Goal: Transaction & Acquisition: Purchase product/service

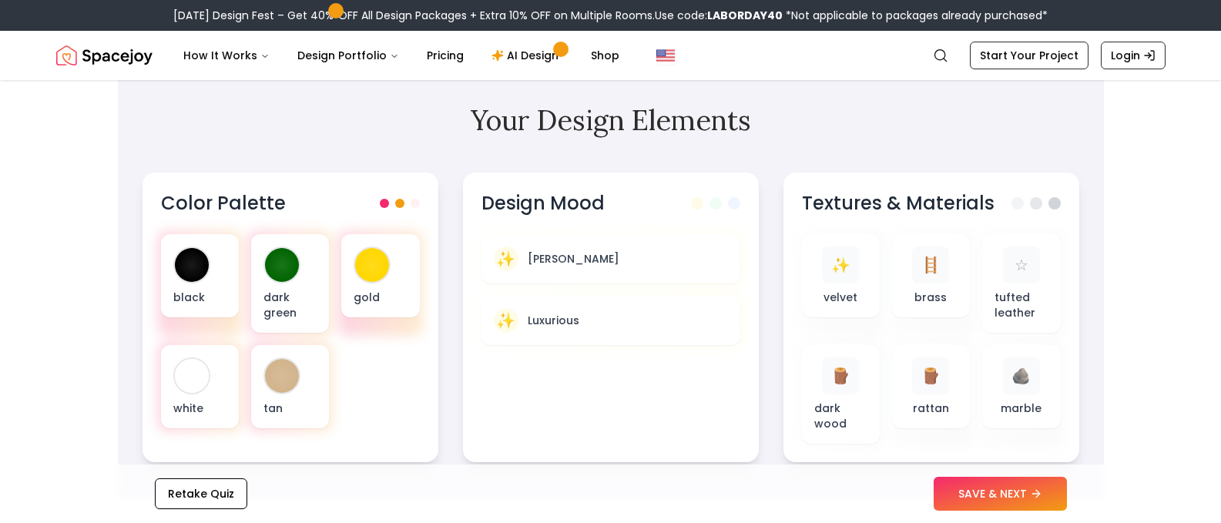
scroll to position [539, 0]
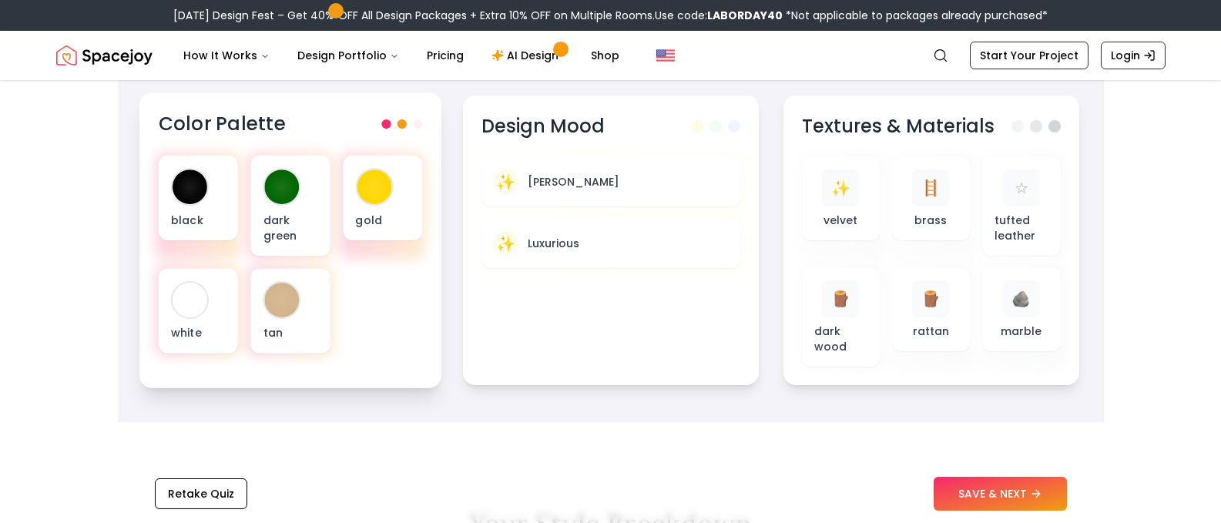
click at [401, 125] on span at bounding box center [401, 123] width 9 height 9
click at [418, 123] on span at bounding box center [417, 123] width 9 height 9
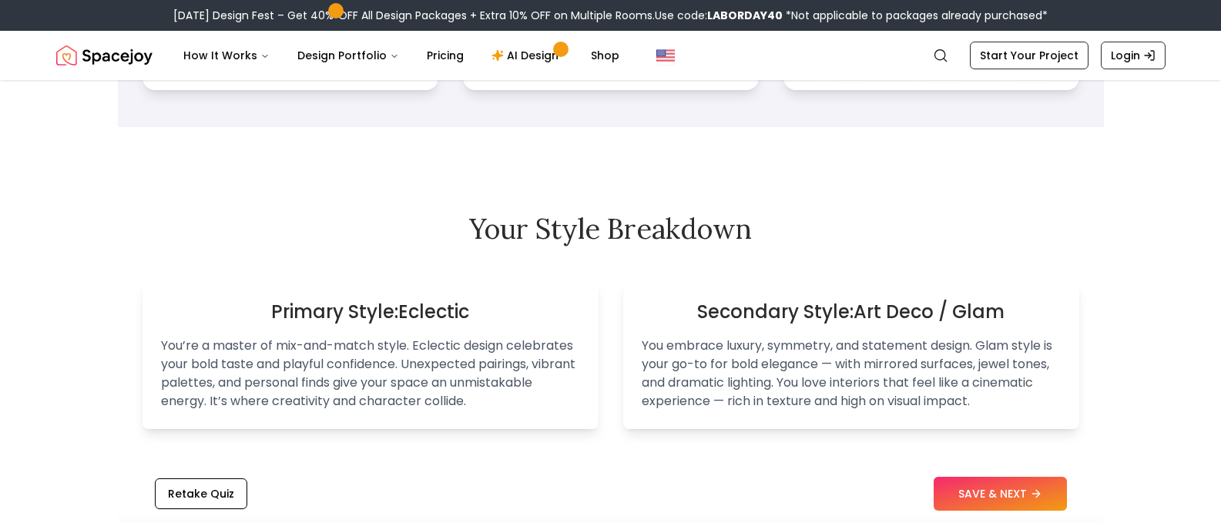
scroll to position [848, 0]
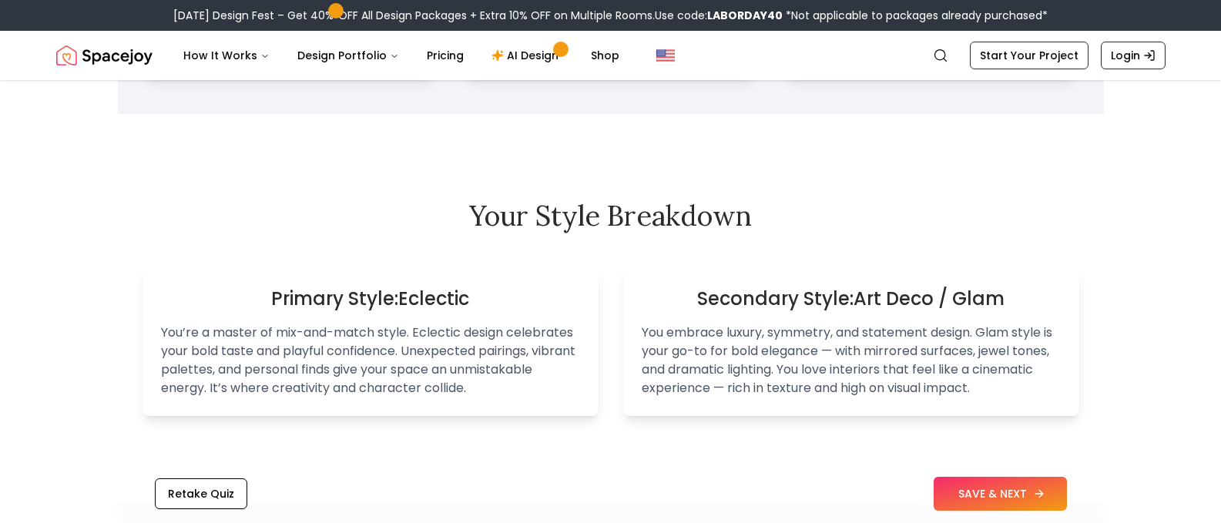
click at [963, 484] on button "SAVE & NEXT" at bounding box center [1000, 494] width 133 height 34
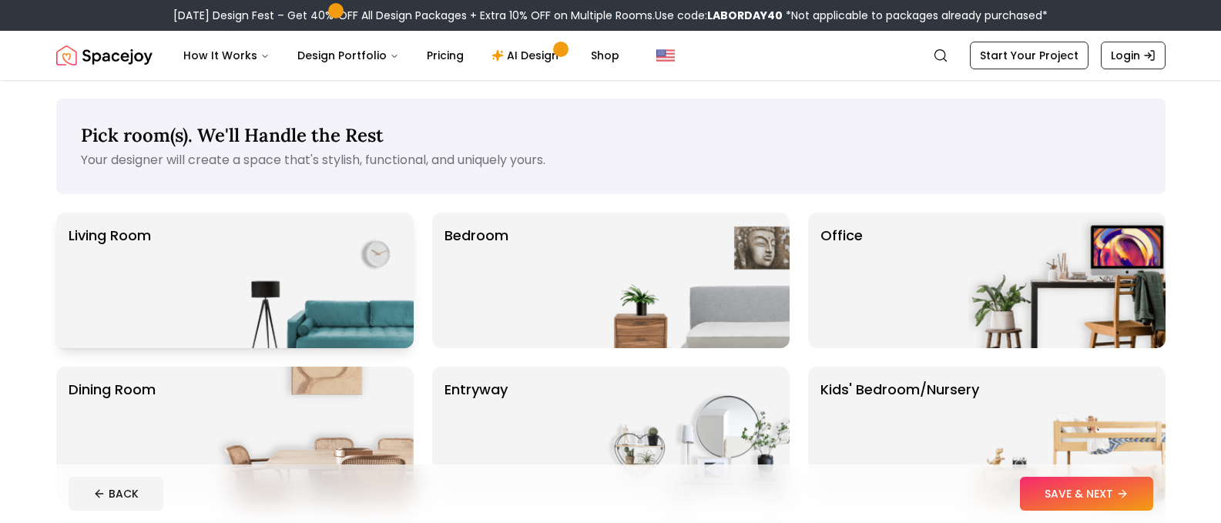
click at [188, 296] on div "Living Room" at bounding box center [235, 281] width 358 height 136
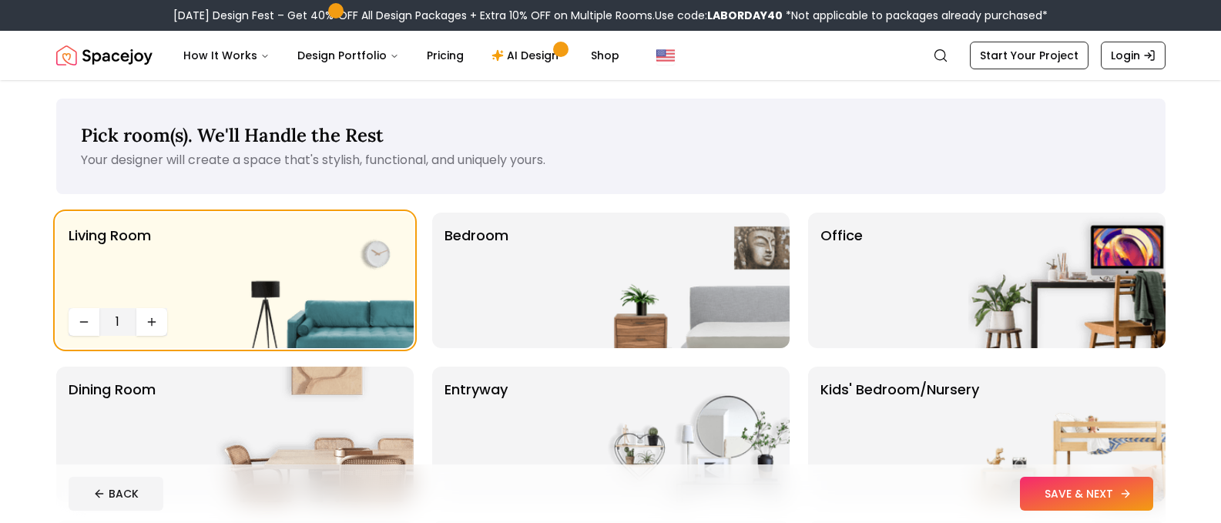
click at [1105, 497] on button "SAVE & NEXT" at bounding box center [1086, 494] width 133 height 34
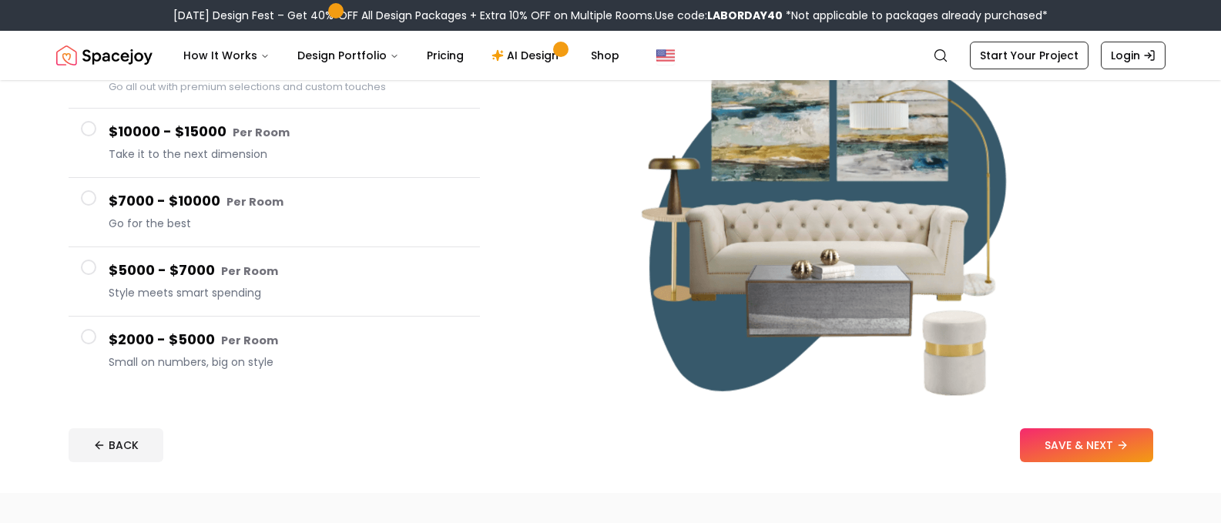
scroll to position [231, 0]
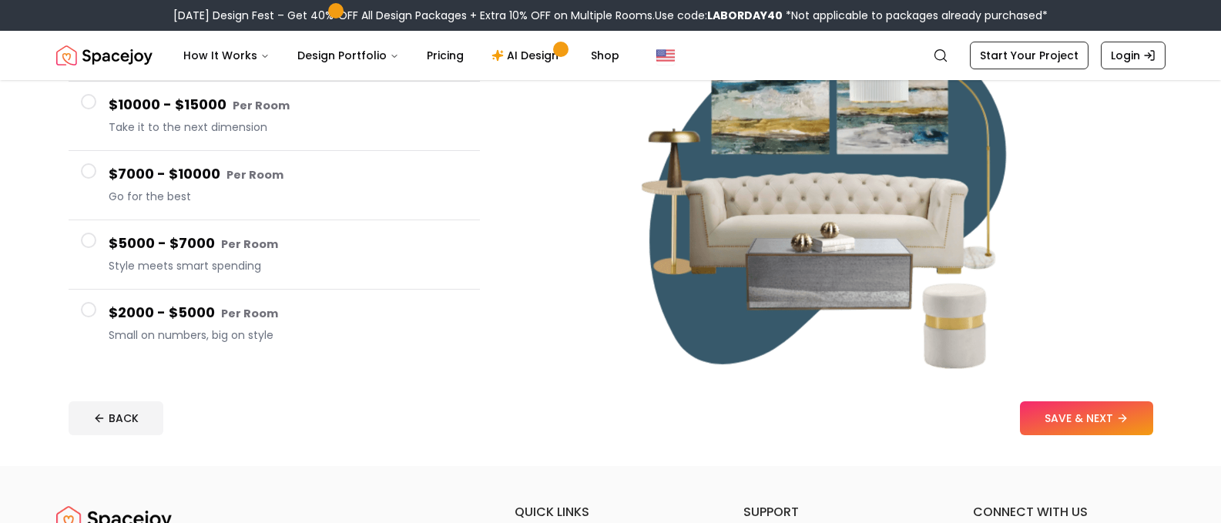
click at [85, 238] on span at bounding box center [88, 240] width 15 height 15
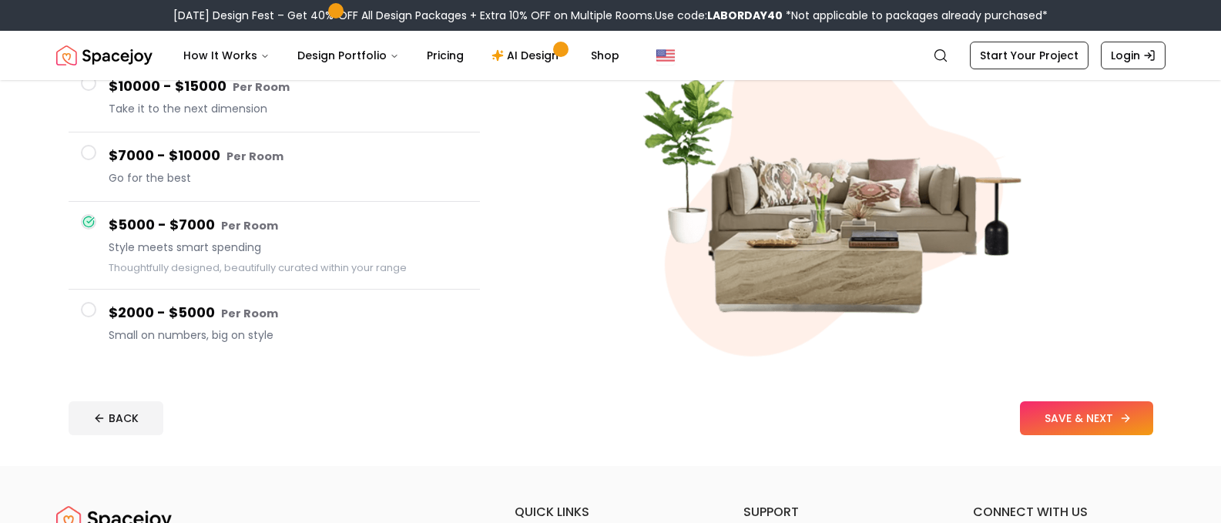
click at [1077, 417] on button "SAVE & NEXT" at bounding box center [1086, 418] width 133 height 34
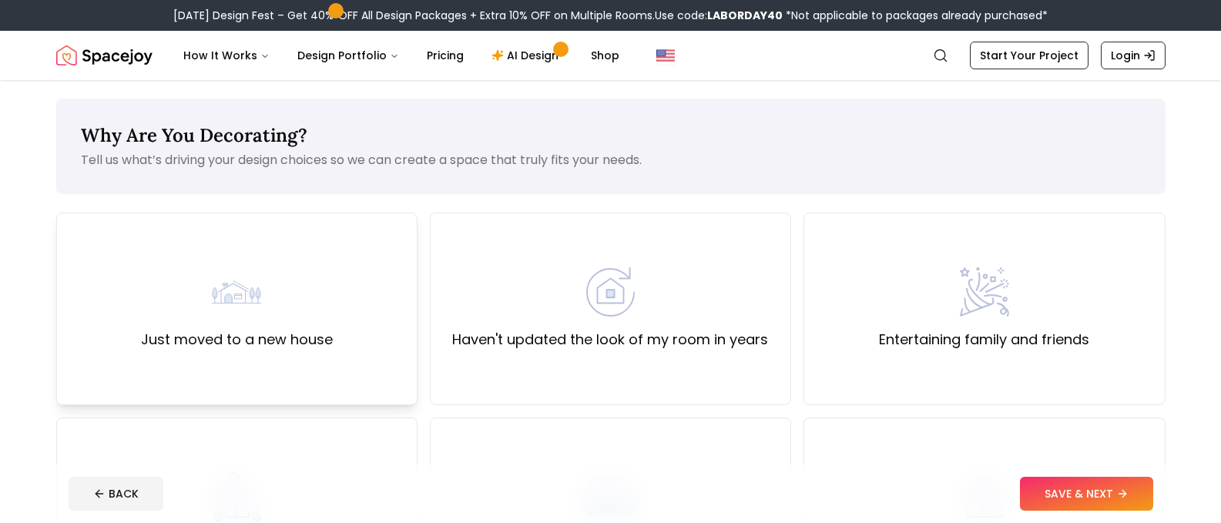
click at [217, 302] on img at bounding box center [236, 291] width 49 height 49
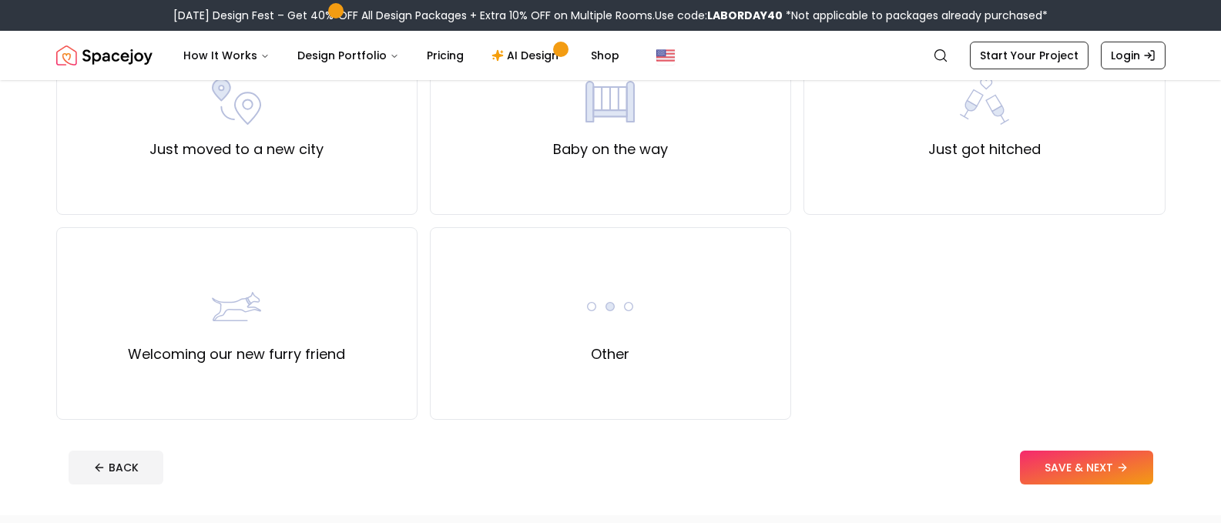
scroll to position [616, 0]
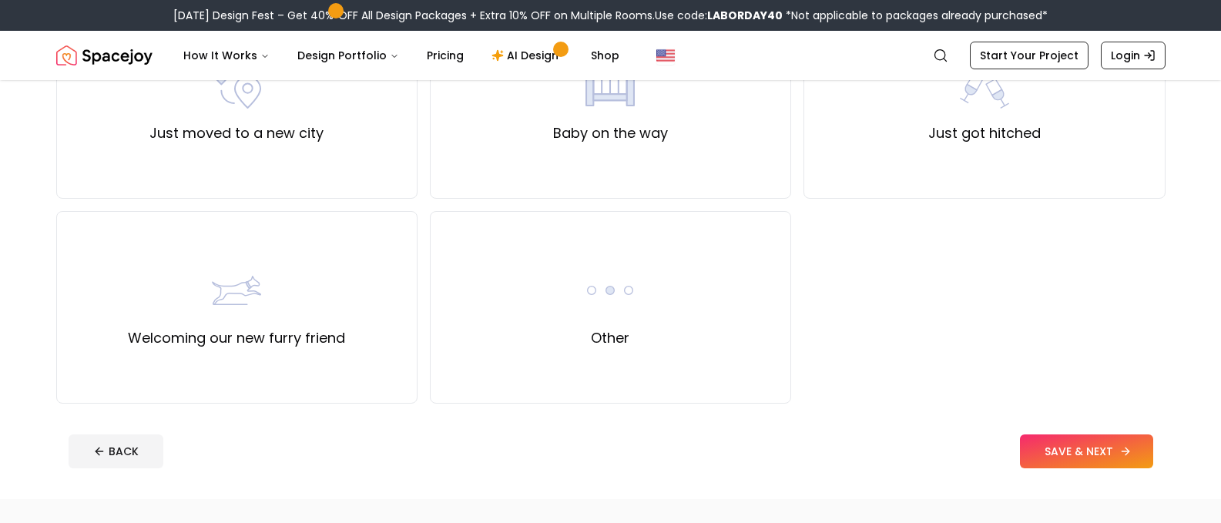
click at [1103, 450] on button "SAVE & NEXT" at bounding box center [1086, 452] width 133 height 34
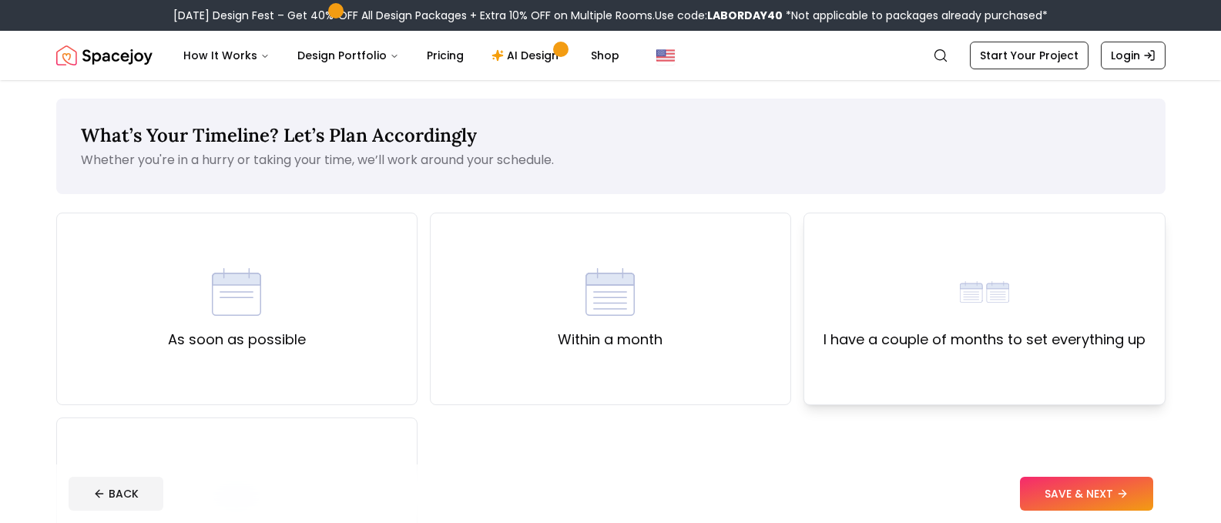
click at [940, 324] on div "I have a couple of months to set everything up" at bounding box center [985, 308] width 322 height 83
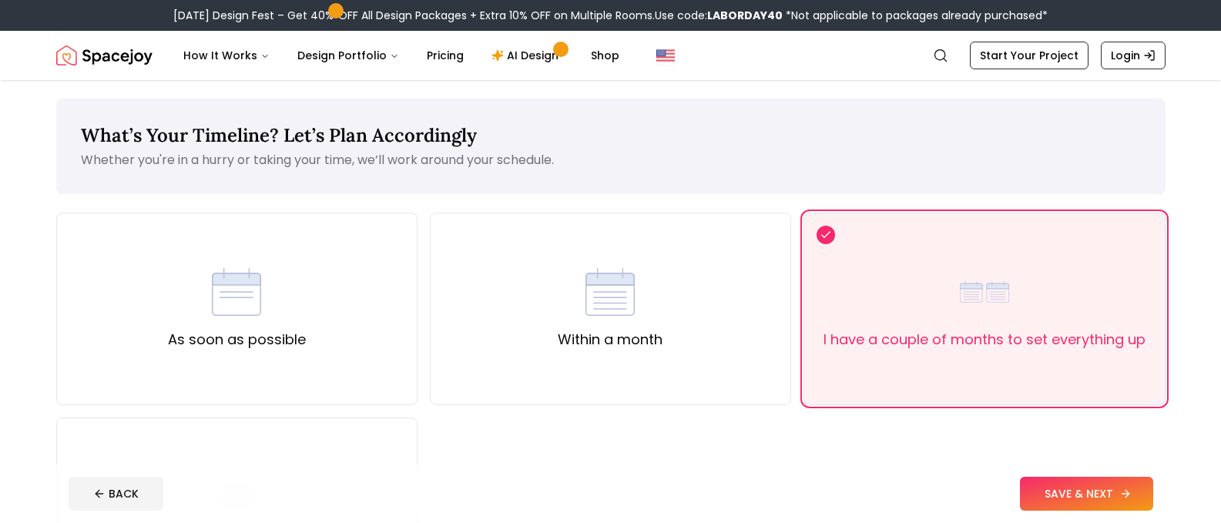
click at [1070, 494] on button "SAVE & NEXT" at bounding box center [1086, 494] width 133 height 34
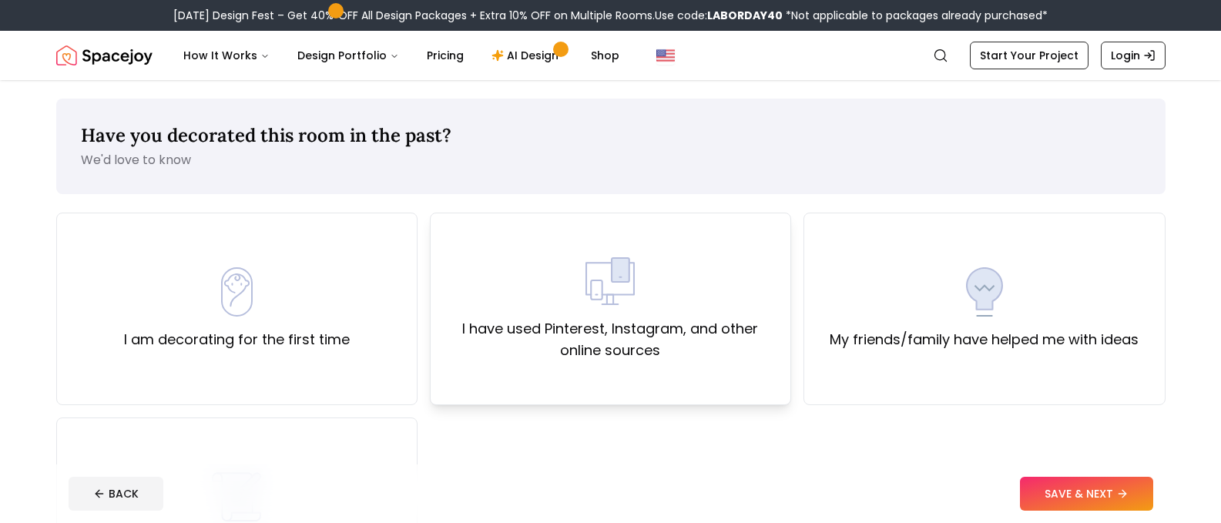
click at [621, 333] on label "I have used Pinterest, Instagram, and other online sources" at bounding box center [610, 339] width 335 height 43
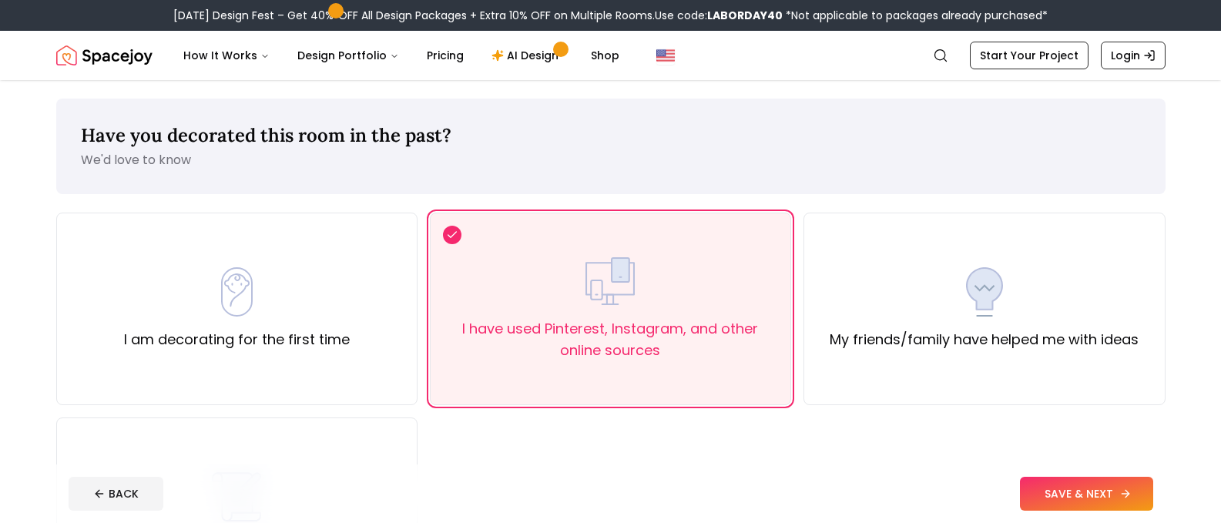
click at [1101, 496] on button "SAVE & NEXT" at bounding box center [1086, 494] width 133 height 34
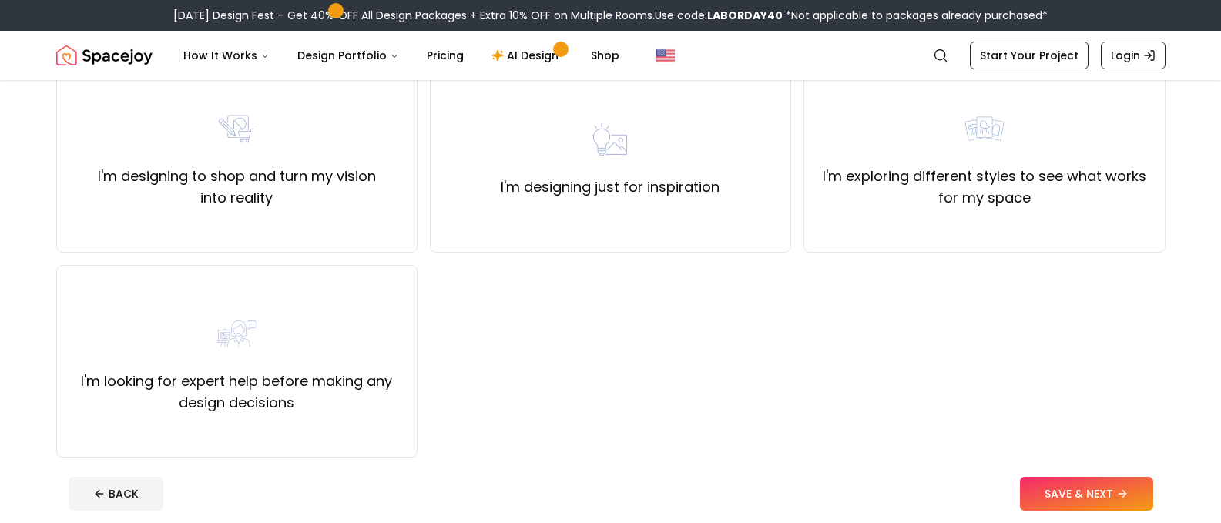
scroll to position [154, 0]
click at [206, 376] on label "I'm looking for expert help before making any design decisions" at bounding box center [236, 390] width 335 height 43
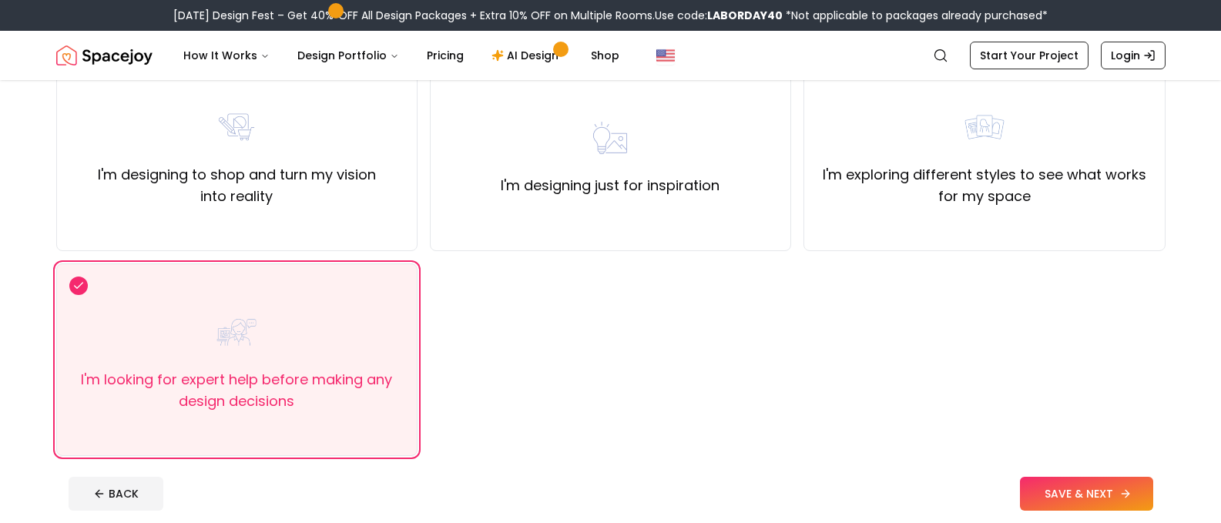
click at [1073, 500] on button "SAVE & NEXT" at bounding box center [1086, 494] width 133 height 34
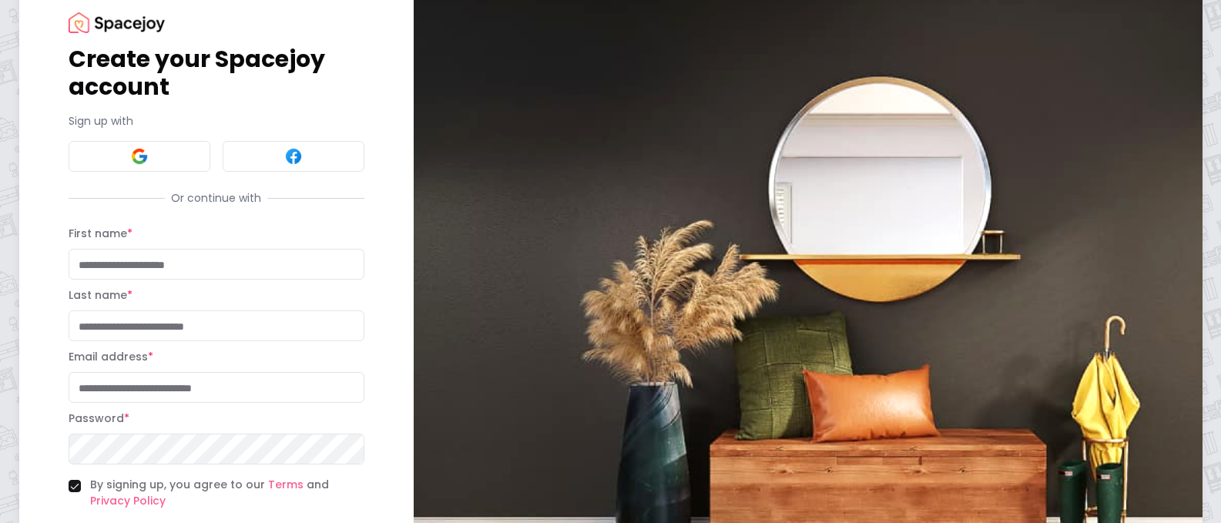
scroll to position [77, 0]
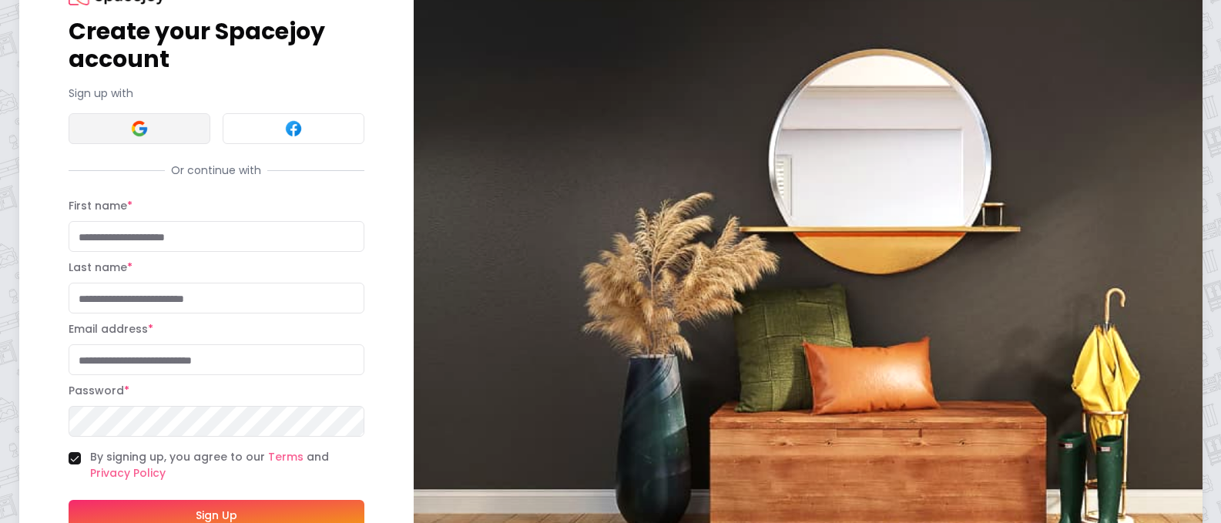
click at [155, 129] on button at bounding box center [140, 128] width 142 height 31
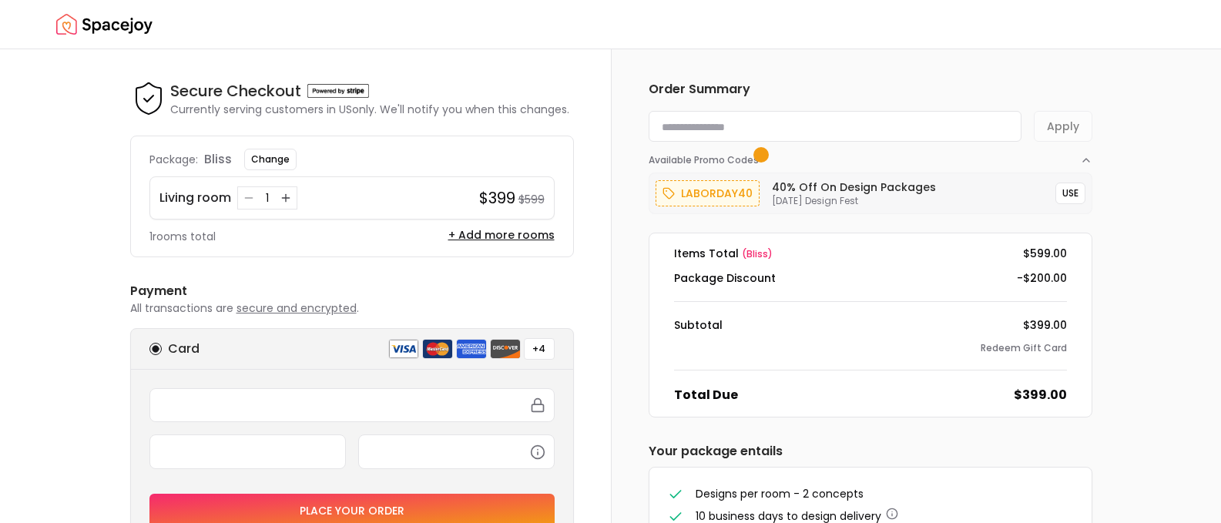
click at [727, 197] on p "laborday40" at bounding box center [717, 193] width 72 height 18
